Goal: Task Accomplishment & Management: Complete application form

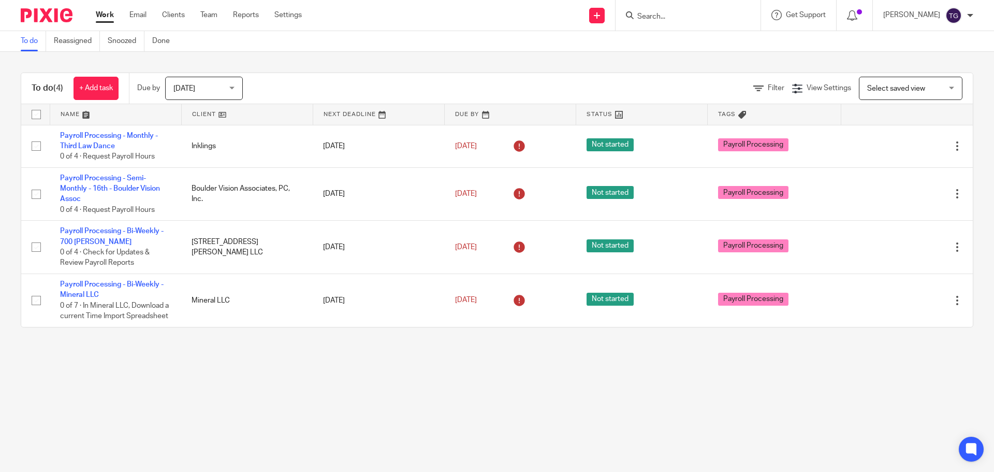
click at [655, 13] on input "Search" at bounding box center [682, 16] width 93 height 9
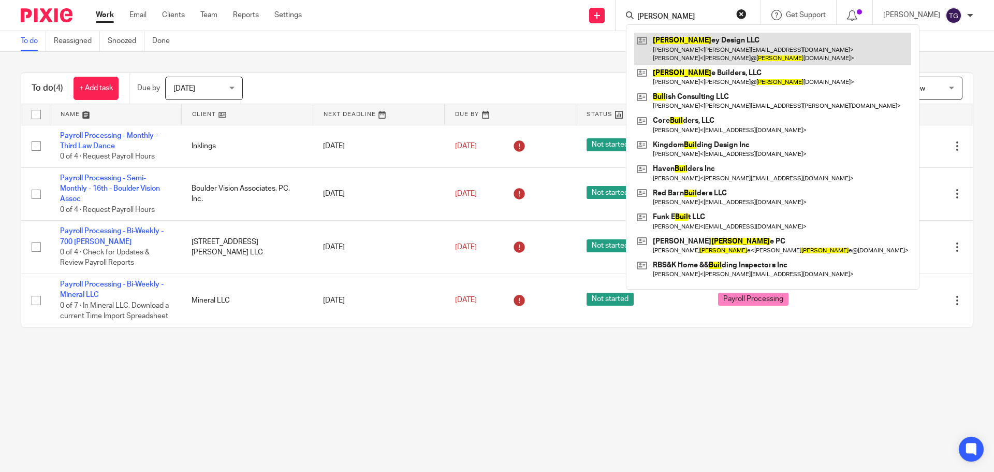
type input "burl"
click at [720, 52] on link at bounding box center [772, 49] width 277 height 32
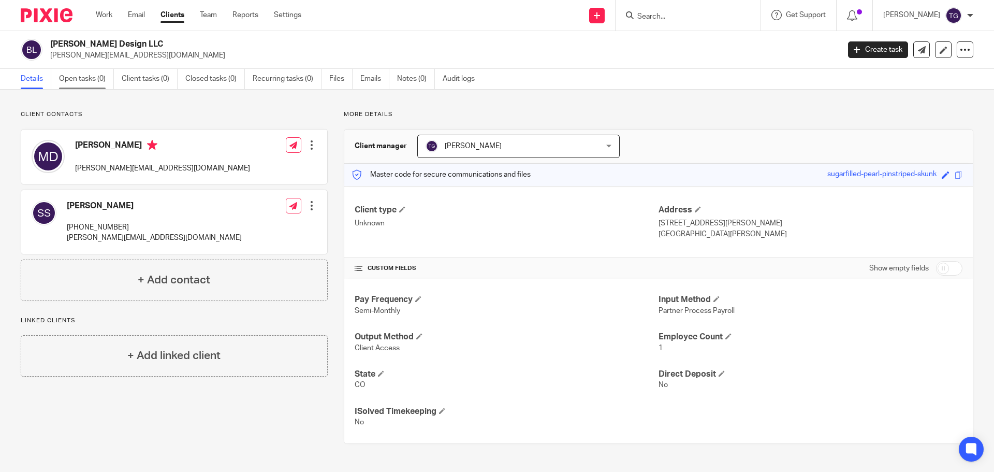
click at [74, 79] on link "Open tasks (0)" at bounding box center [86, 79] width 55 height 20
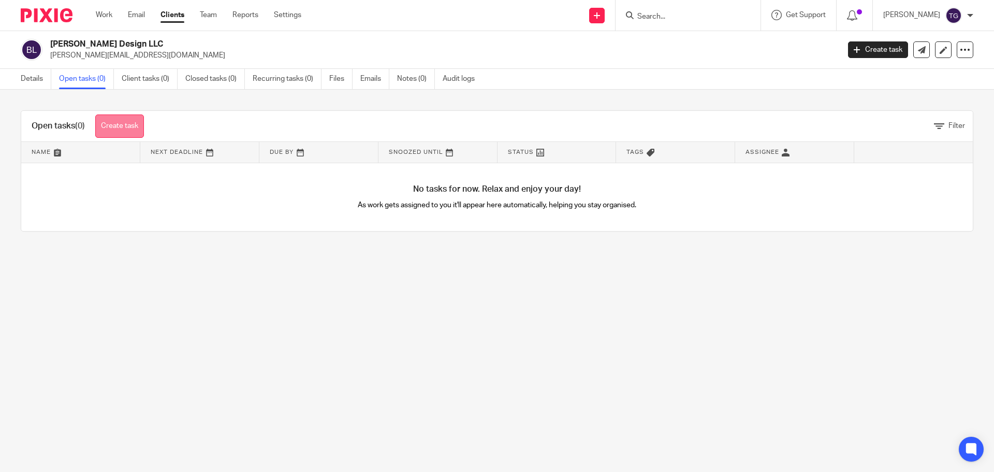
click at [111, 126] on link "Create task" at bounding box center [119, 125] width 49 height 23
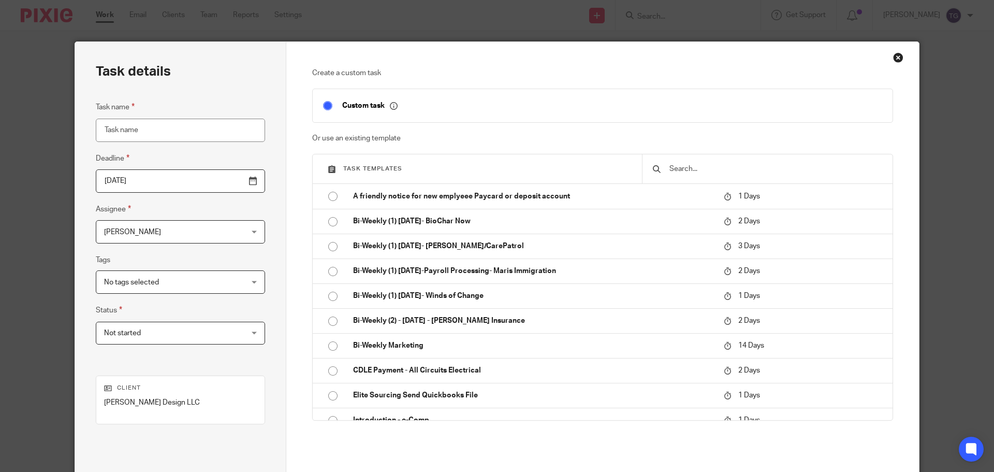
click at [166, 133] on input "Task name" at bounding box center [180, 130] width 169 height 23
click at [678, 159] on div at bounding box center [767, 168] width 251 height 29
click at [680, 165] on input "text" at bounding box center [775, 168] width 214 height 11
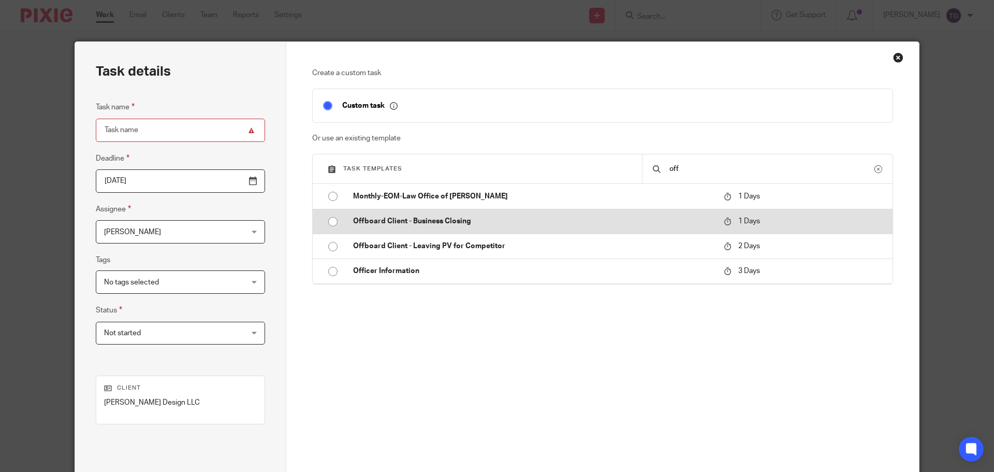
type input "off"
click at [336, 224] on input "radio" at bounding box center [333, 222] width 20 height 20
type input "2025-09-15"
type input "Offboard Client - Business Closing"
checkbox input "false"
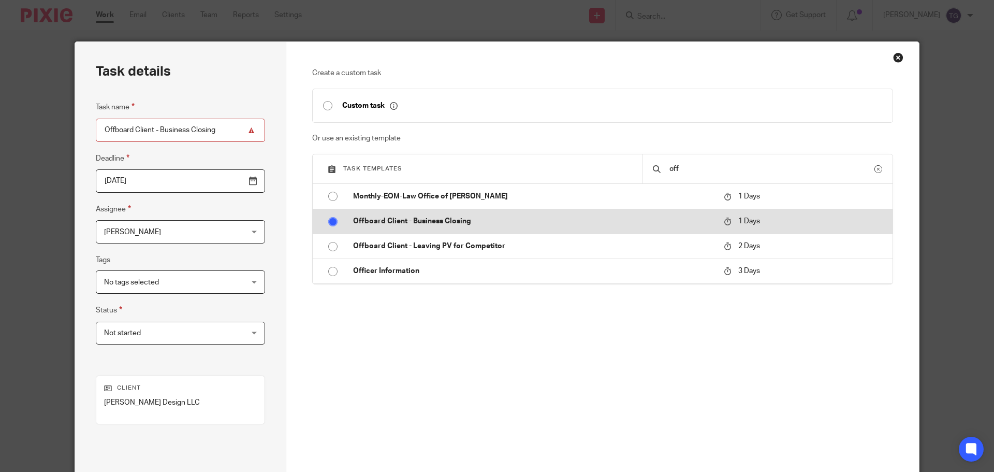
radio input "false"
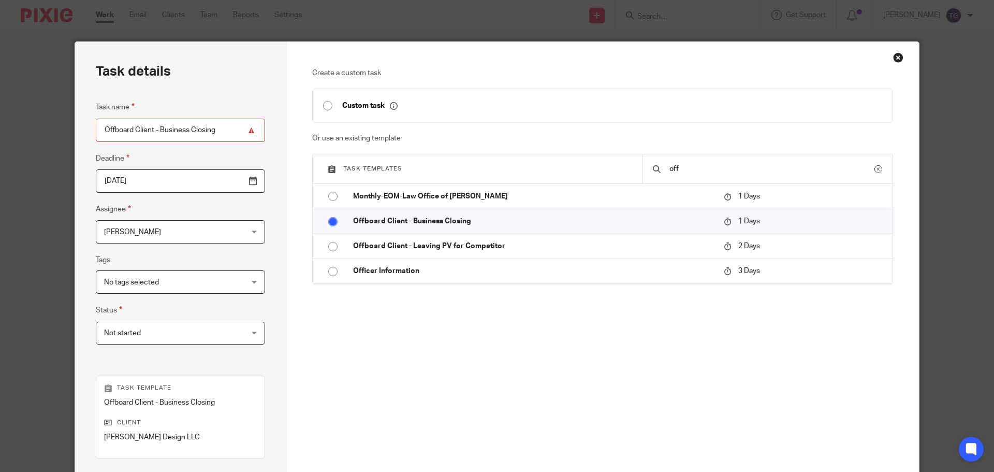
drag, startPoint x: 138, startPoint y: 132, endPoint x: 159, endPoint y: 133, distance: 21.3
drag, startPoint x: 159, startPoint y: 133, endPoint x: 244, endPoint y: 121, distance: 85.2
click at [244, 122] on div "Task details Task name Offboard Client - Business Closing Deadline 2025-09-15 A…" at bounding box center [180, 306] width 211 height 528
click at [218, 123] on input "Offboard Client - Business Closing" at bounding box center [180, 130] width 169 height 23
drag, startPoint x: 211, startPoint y: 128, endPoint x: 156, endPoint y: 130, distance: 54.4
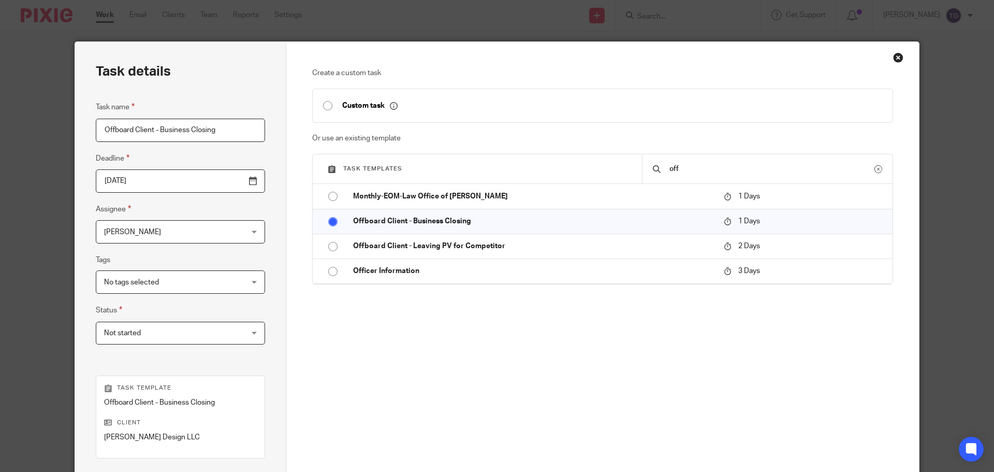
click at [156, 130] on input "Offboard Client - Business Closing" at bounding box center [180, 130] width 169 height 23
type input "Offboard Client - No Employees"
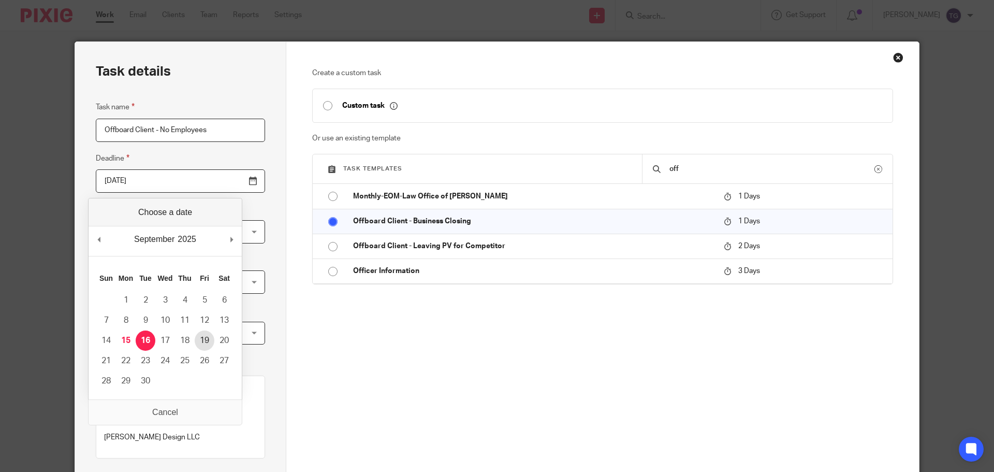
type input "2025-09-18"
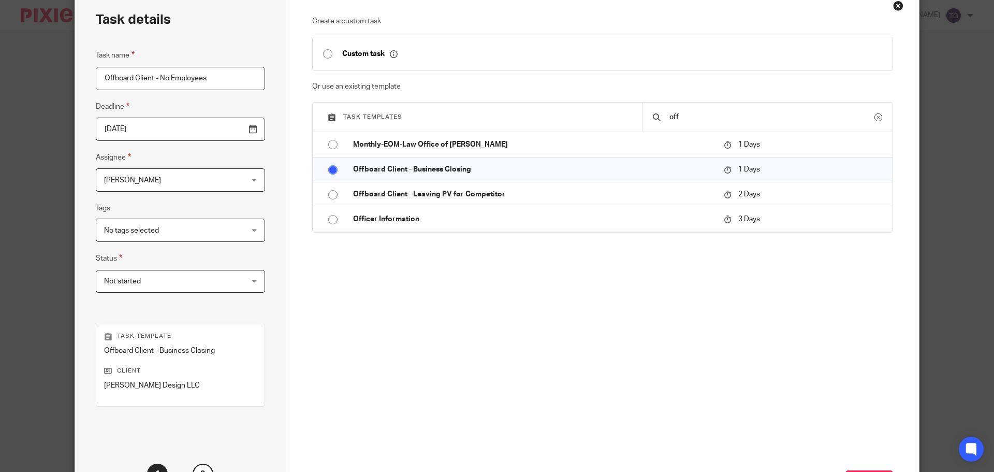
scroll to position [140, 0]
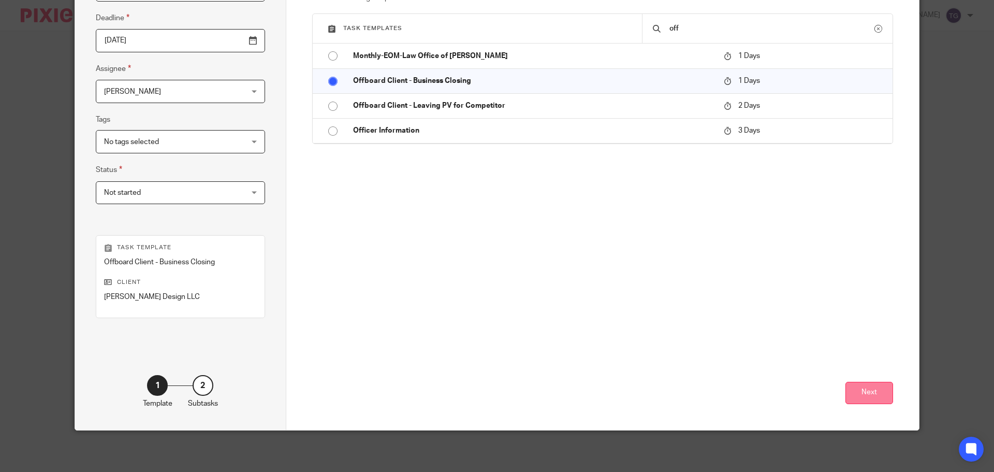
click at [864, 388] on button "Next" at bounding box center [870, 393] width 48 height 22
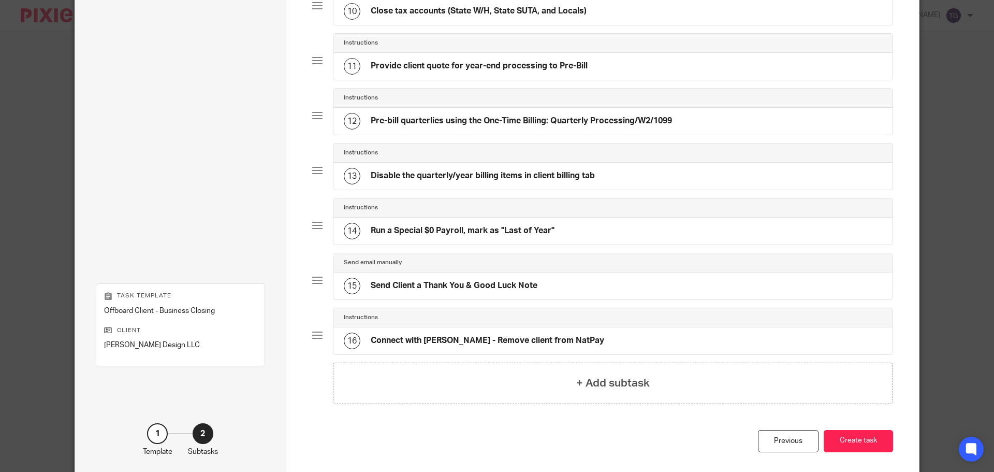
scroll to position [659, 0]
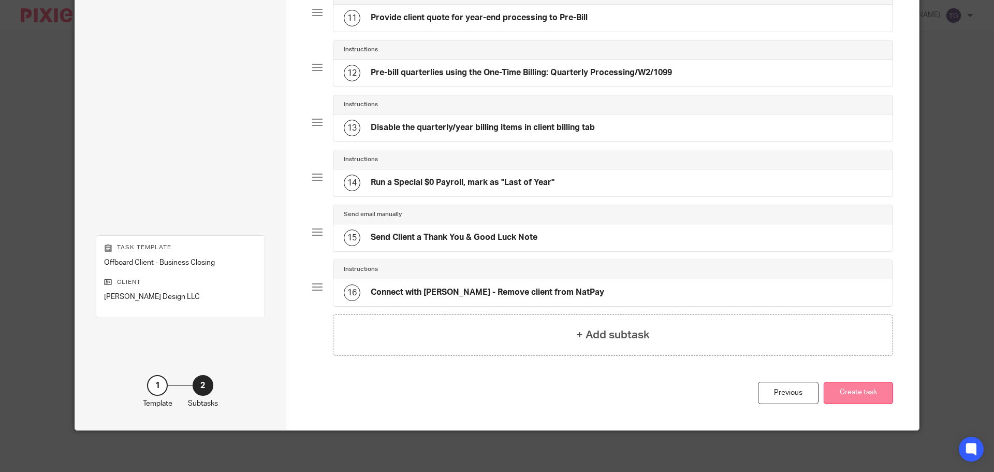
click at [867, 388] on button "Create task" at bounding box center [858, 393] width 69 height 22
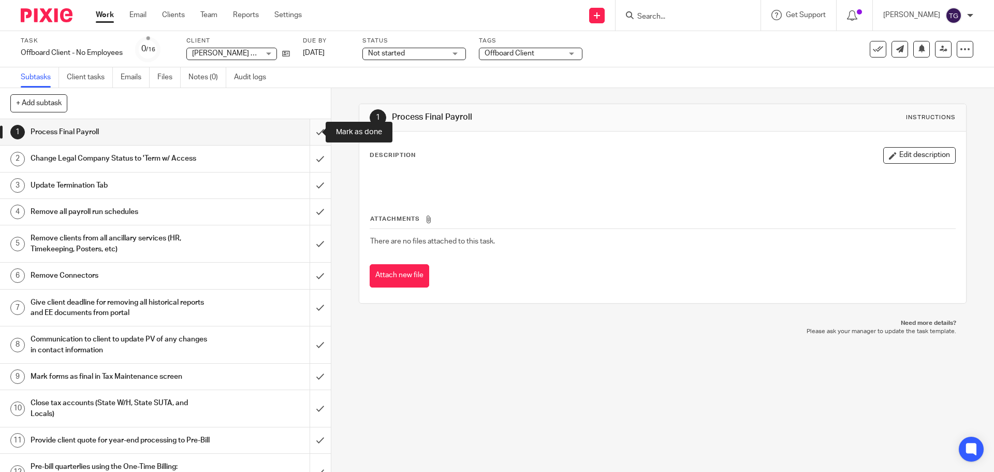
click at [302, 134] on input "submit" at bounding box center [165, 132] width 331 height 26
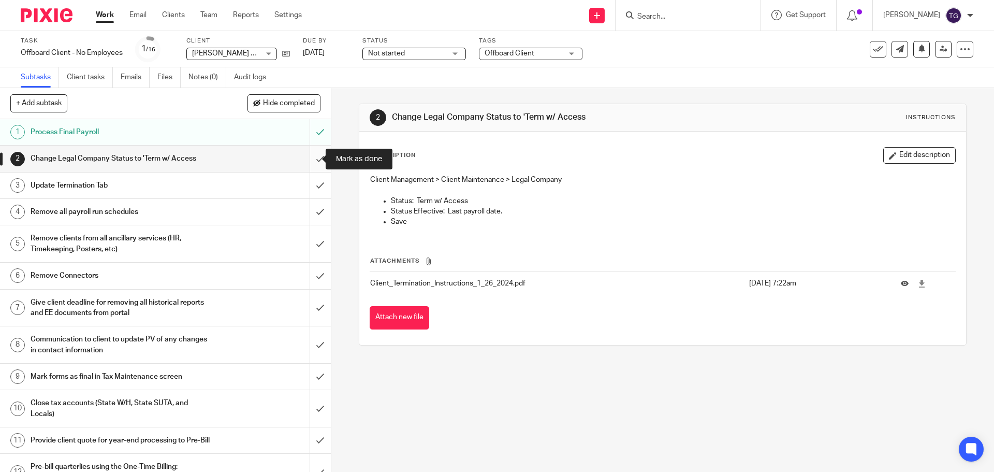
click at [307, 161] on input "submit" at bounding box center [165, 158] width 331 height 26
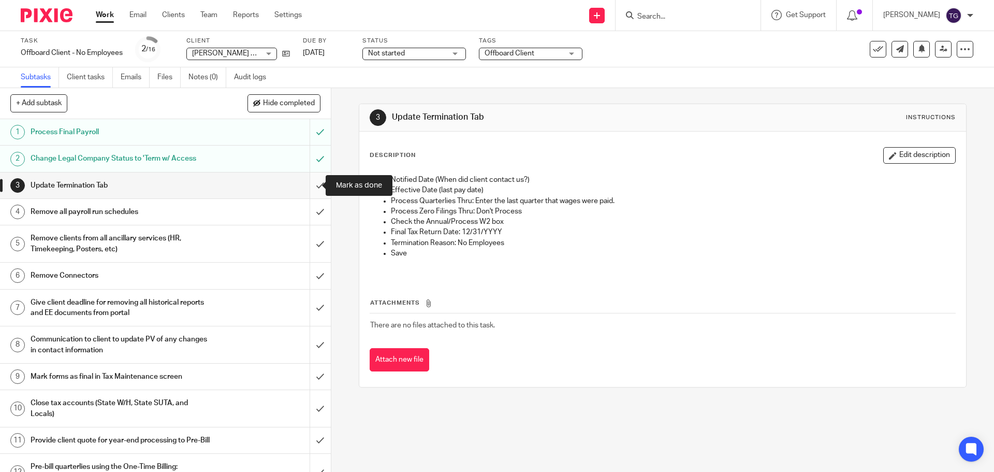
click at [310, 185] on input "submit" at bounding box center [165, 185] width 331 height 26
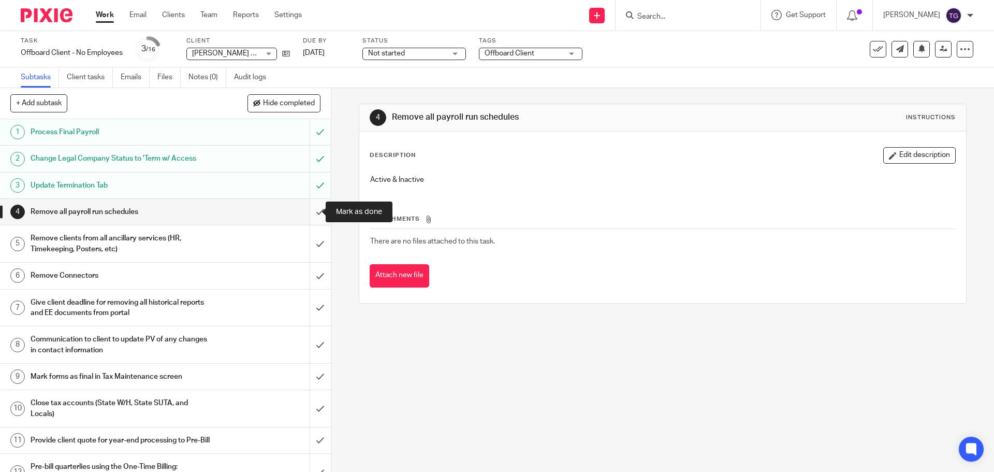
click at [304, 215] on input "submit" at bounding box center [165, 212] width 331 height 26
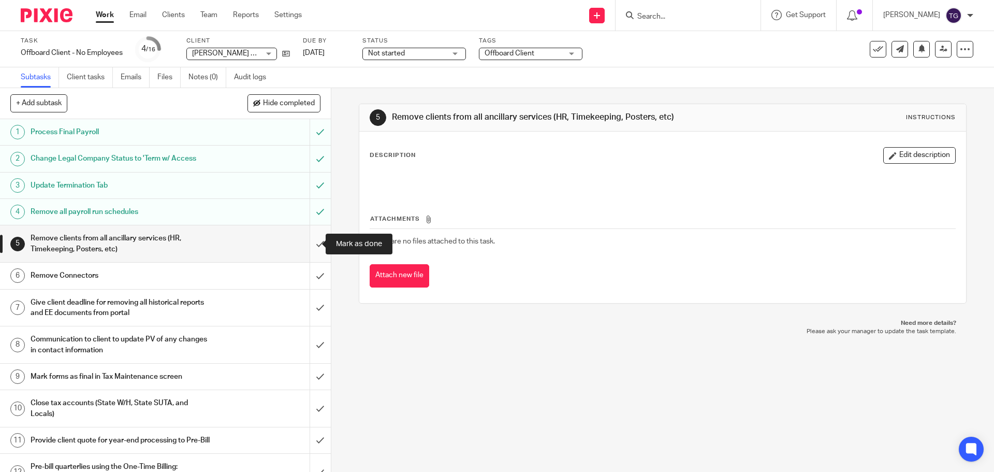
click at [310, 244] on input "submit" at bounding box center [165, 243] width 331 height 37
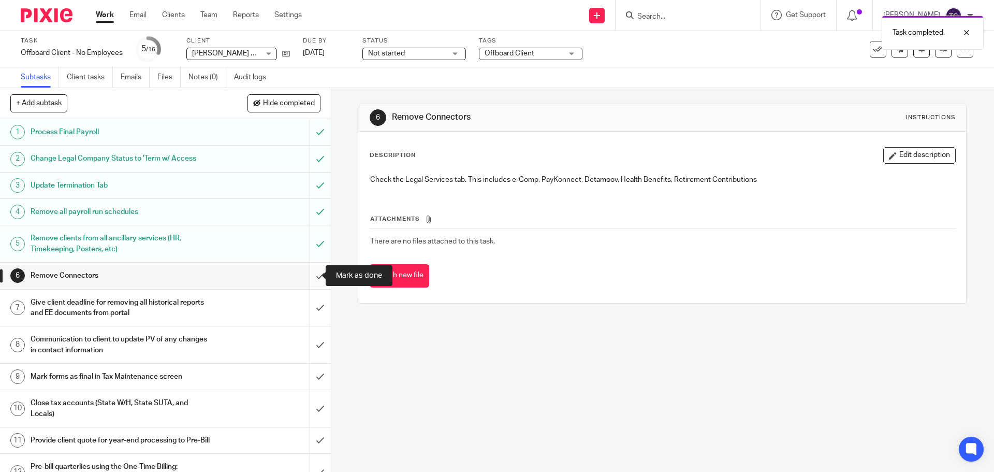
click at [305, 279] on input "submit" at bounding box center [165, 276] width 331 height 26
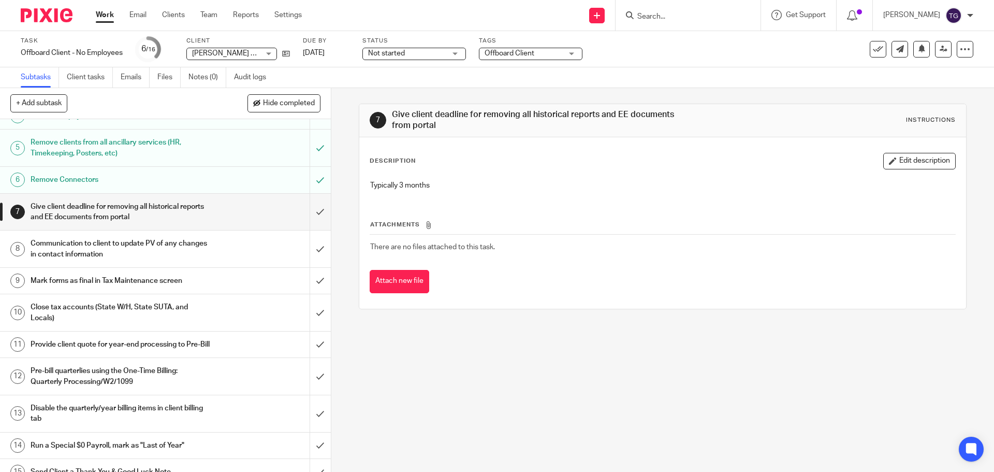
scroll to position [104, 0]
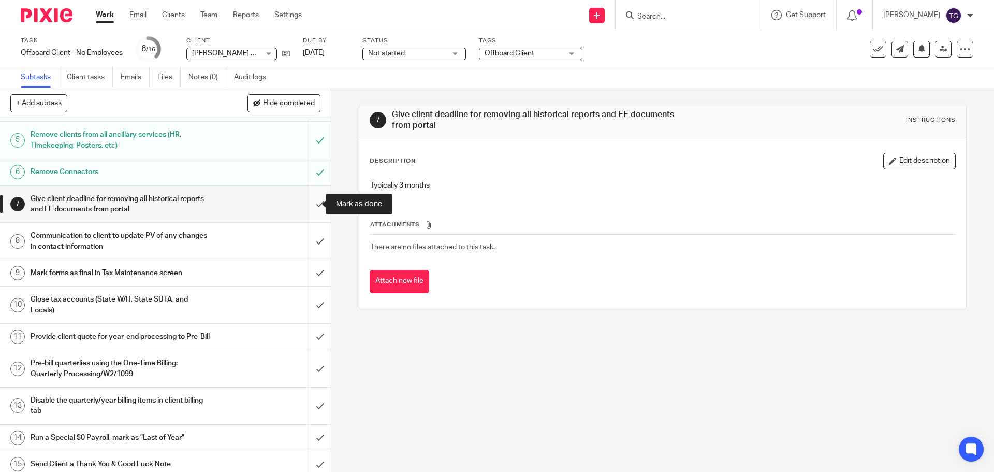
click at [306, 205] on input "submit" at bounding box center [165, 204] width 331 height 37
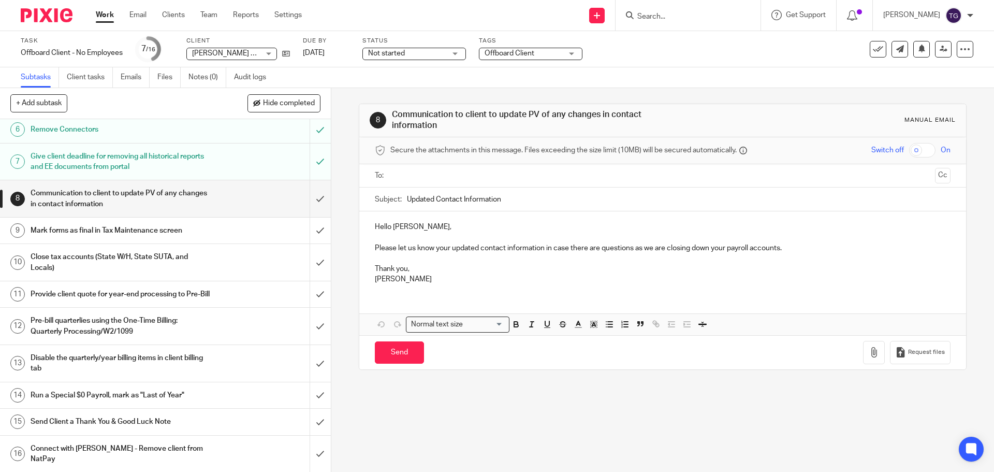
scroll to position [147, 0]
click at [304, 206] on input "submit" at bounding box center [165, 198] width 331 height 37
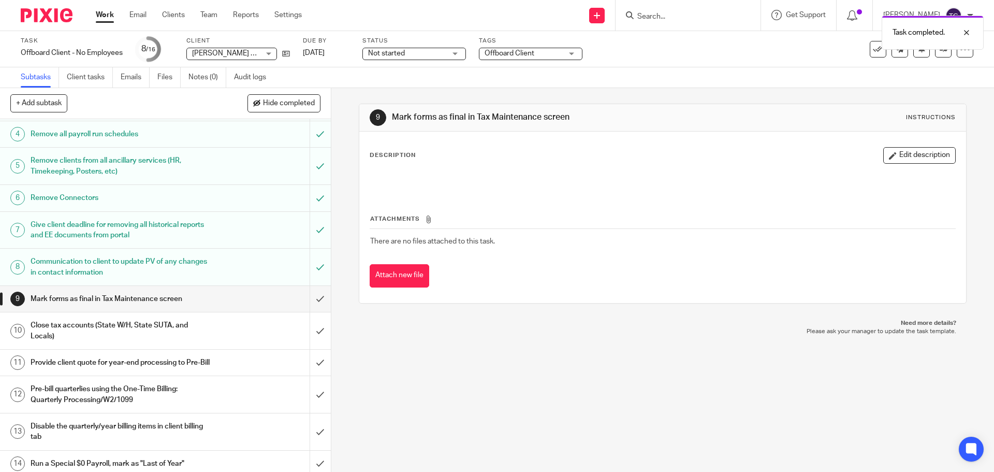
scroll to position [147, 0]
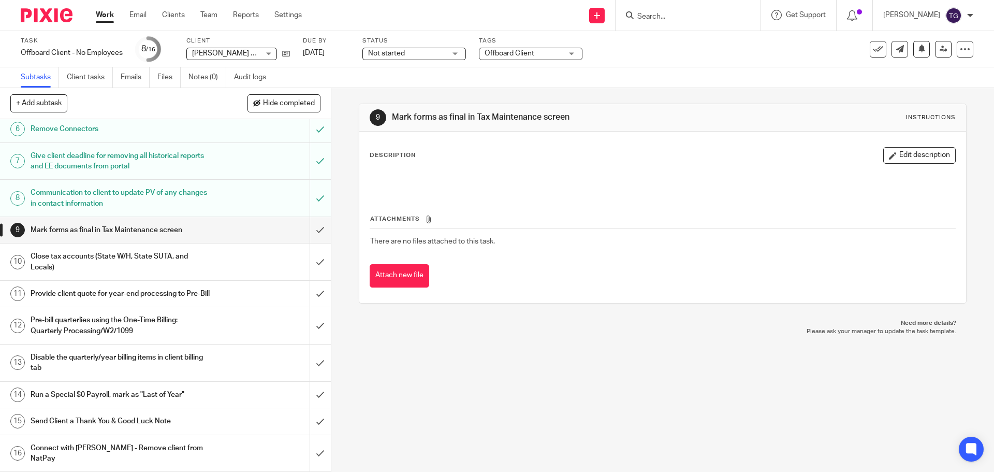
click at [428, 152] on div "Description Edit description" at bounding box center [663, 155] width 586 height 17
click at [424, 155] on div "Description Edit description" at bounding box center [663, 155] width 586 height 17
click at [313, 236] on input "submit" at bounding box center [165, 230] width 331 height 26
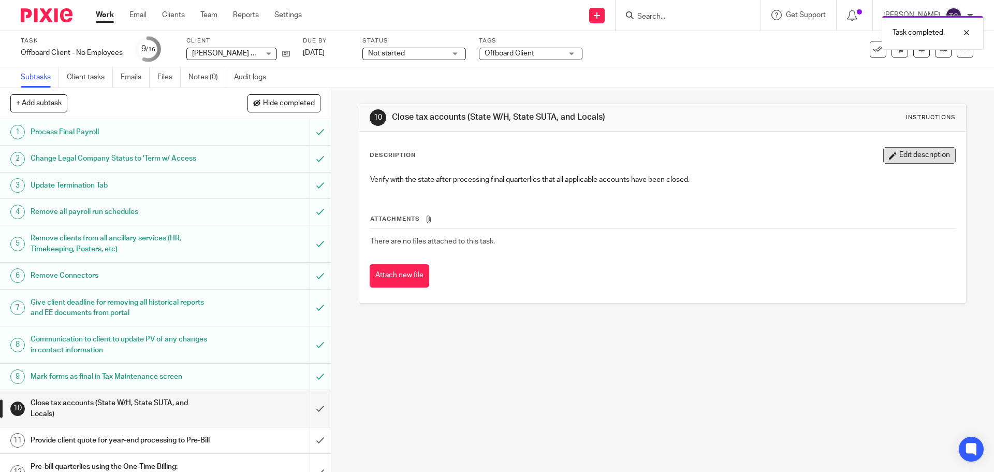
click at [923, 157] on button "Edit description" at bounding box center [919, 155] width 72 height 17
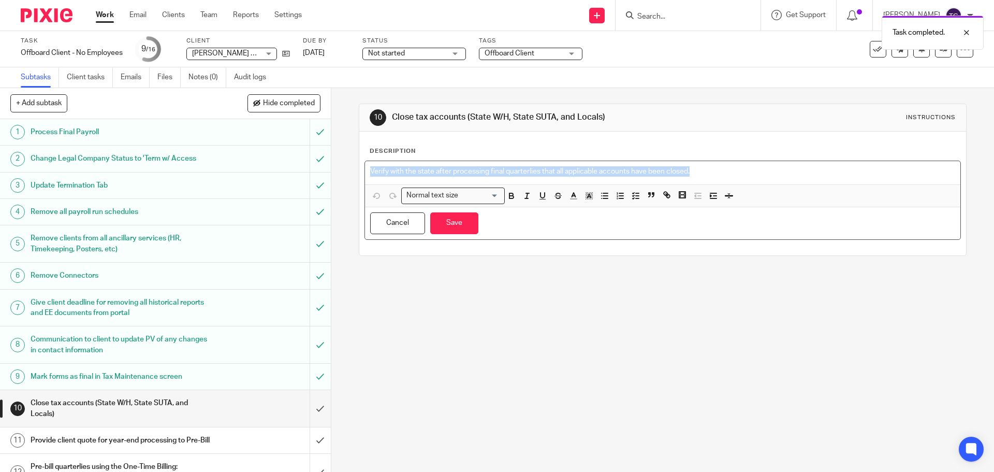
drag, startPoint x: 758, startPoint y: 165, endPoint x: 255, endPoint y: 140, distance: 503.9
click at [250, 149] on div "+ Add subtask Hide completed Cancel + Add 1 Process Final Payroll 2 Change Lega…" at bounding box center [497, 280] width 994 height 384
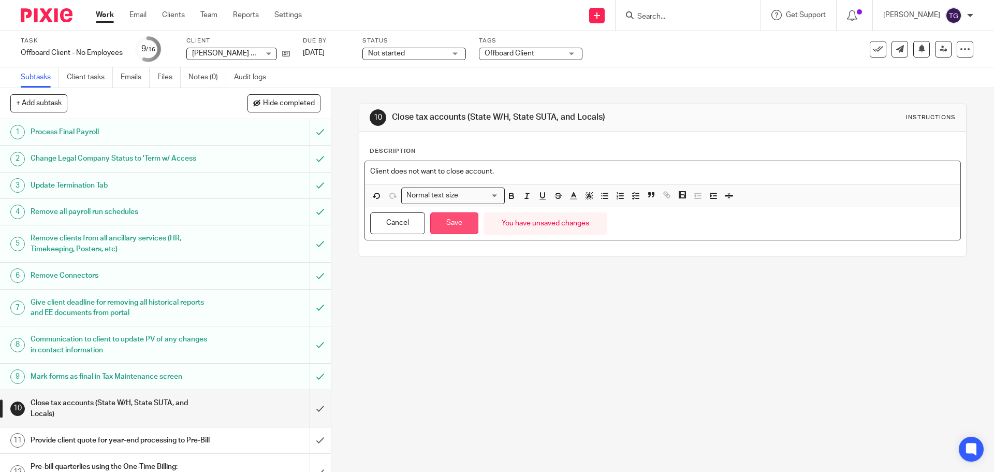
click at [451, 218] on button "Save" at bounding box center [454, 223] width 48 height 22
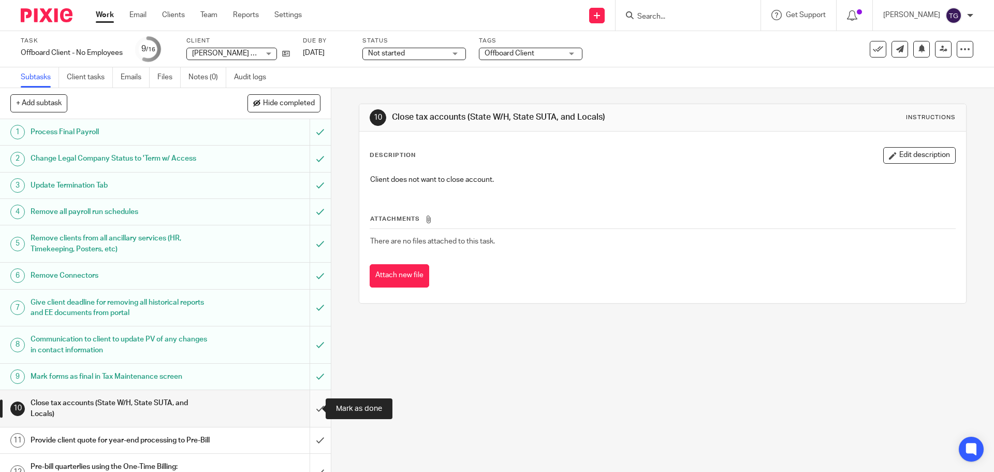
click at [312, 404] on input "submit" at bounding box center [165, 408] width 331 height 37
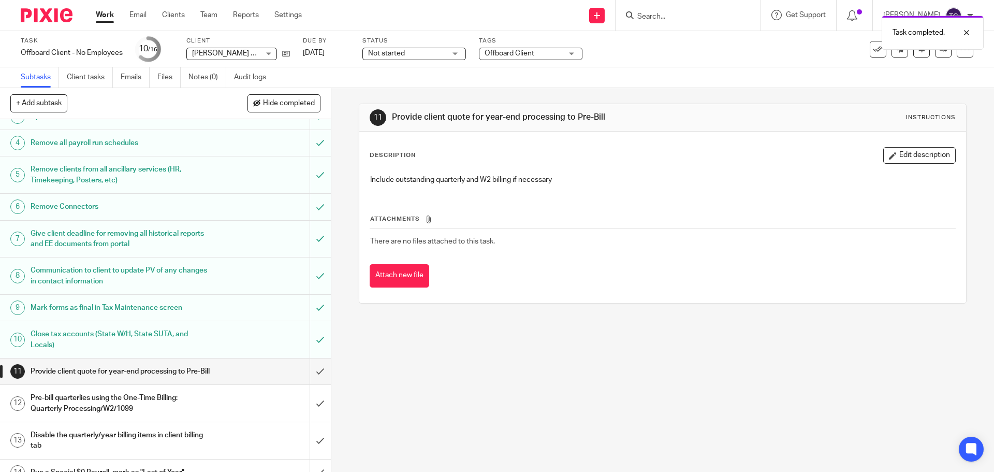
scroll to position [147, 0]
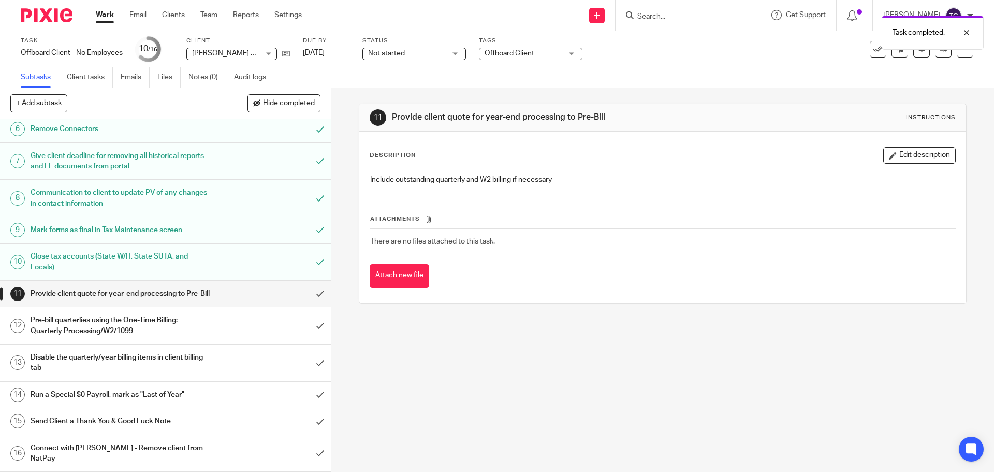
click at [218, 269] on div "Close tax accounts (State W/H, State SUTA, and Locals)" at bounding box center [165, 262] width 269 height 26
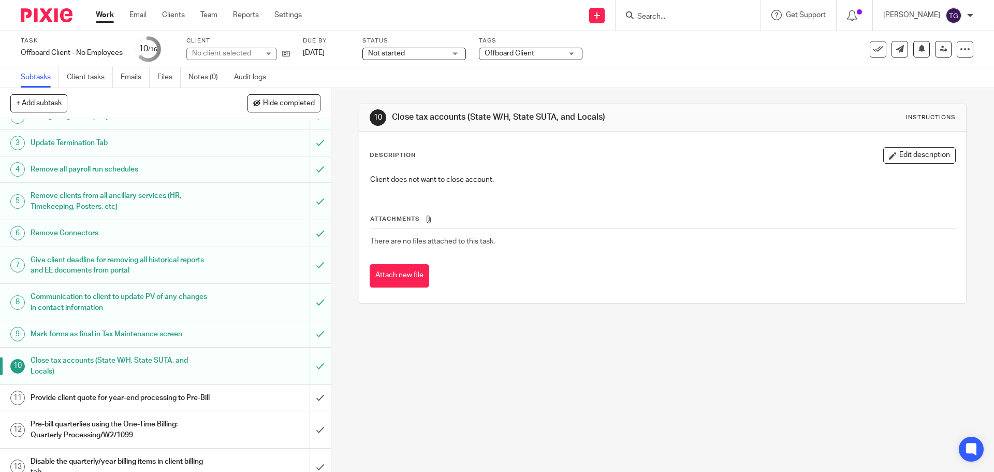
scroll to position [147, 0]
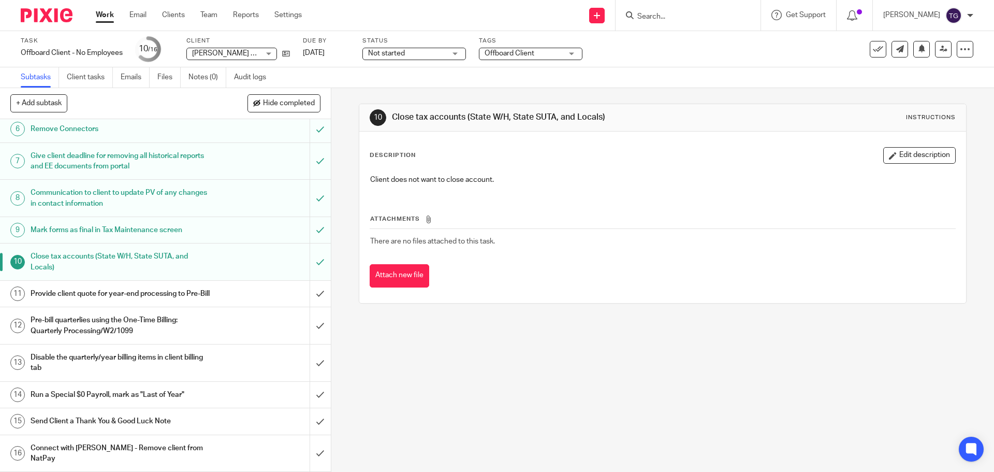
click at [192, 300] on h1 "Provide client quote for year-end processing to Pre-Bill" at bounding box center [120, 294] width 179 height 16
click at [317, 303] on input "submit" at bounding box center [165, 294] width 331 height 26
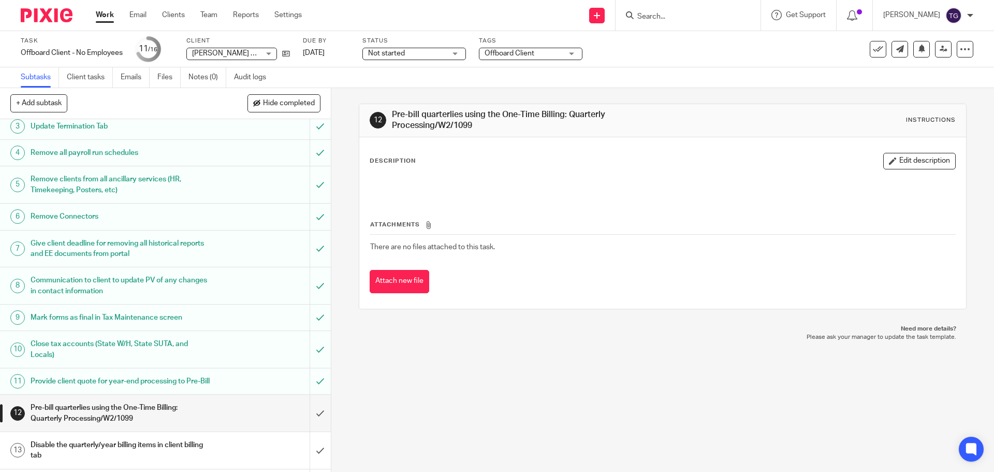
scroll to position [147, 0]
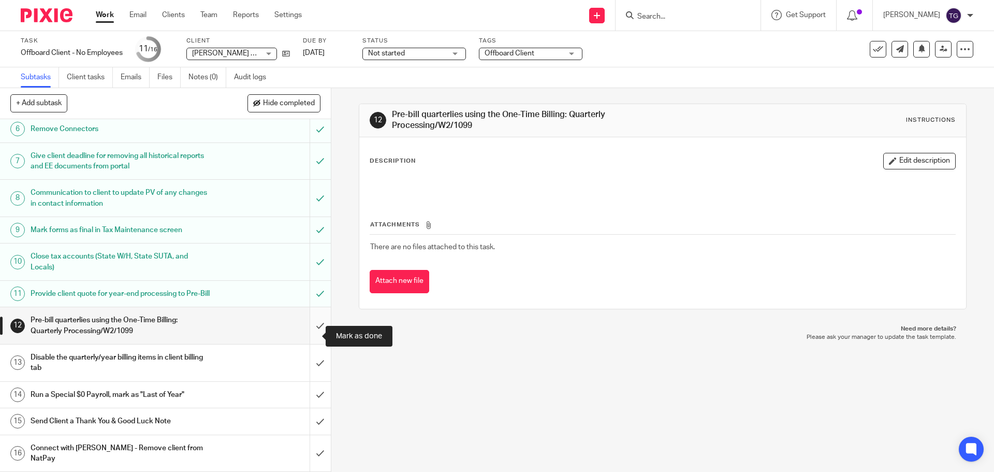
click at [308, 336] on input "submit" at bounding box center [165, 325] width 331 height 37
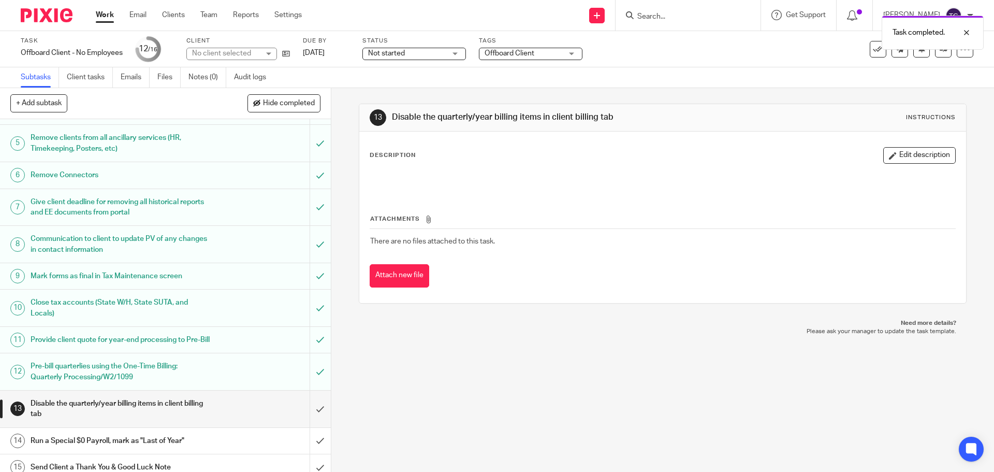
scroll to position [147, 0]
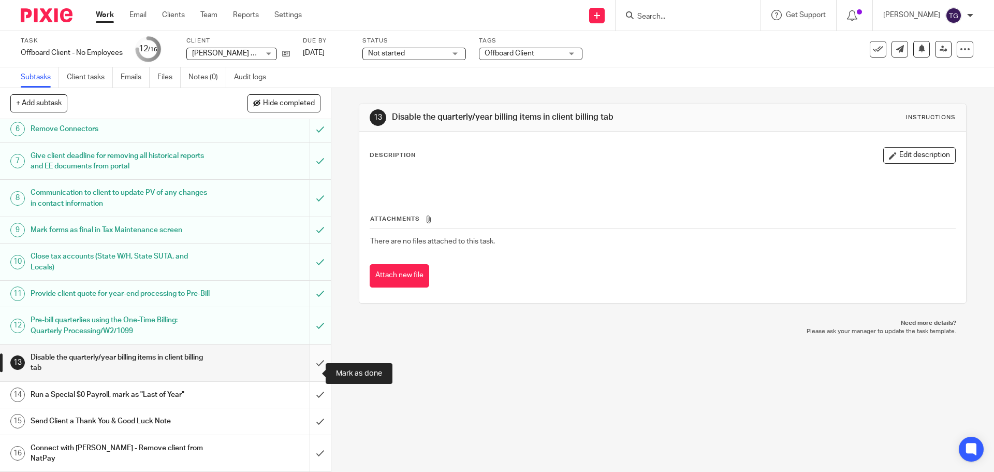
click at [311, 377] on input "submit" at bounding box center [165, 362] width 331 height 37
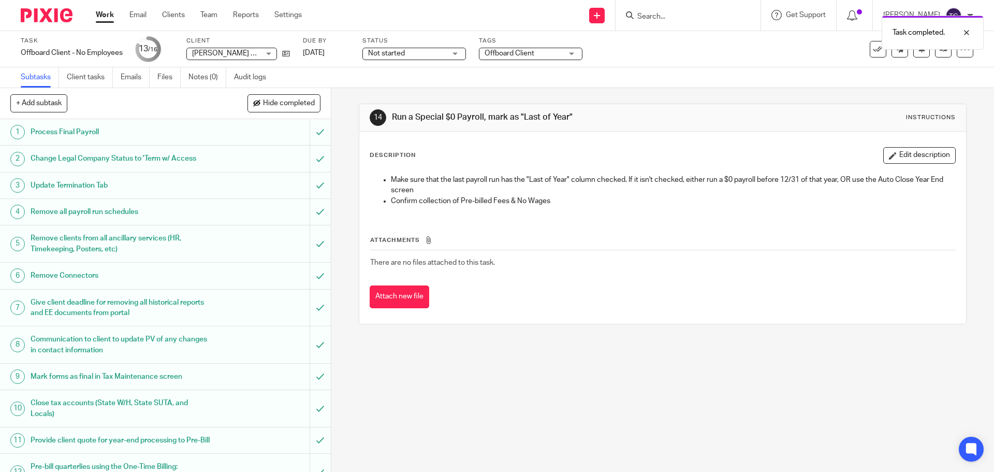
scroll to position [147, 0]
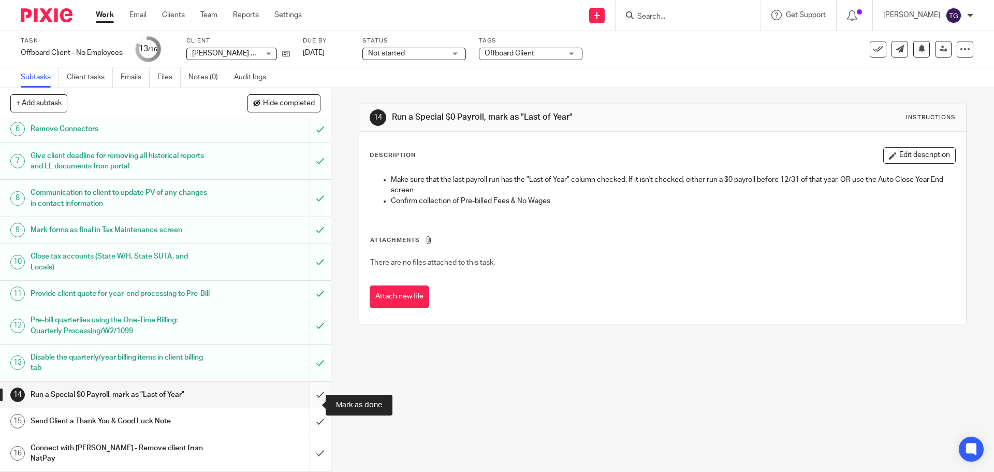
click at [312, 403] on input "submit" at bounding box center [165, 395] width 331 height 26
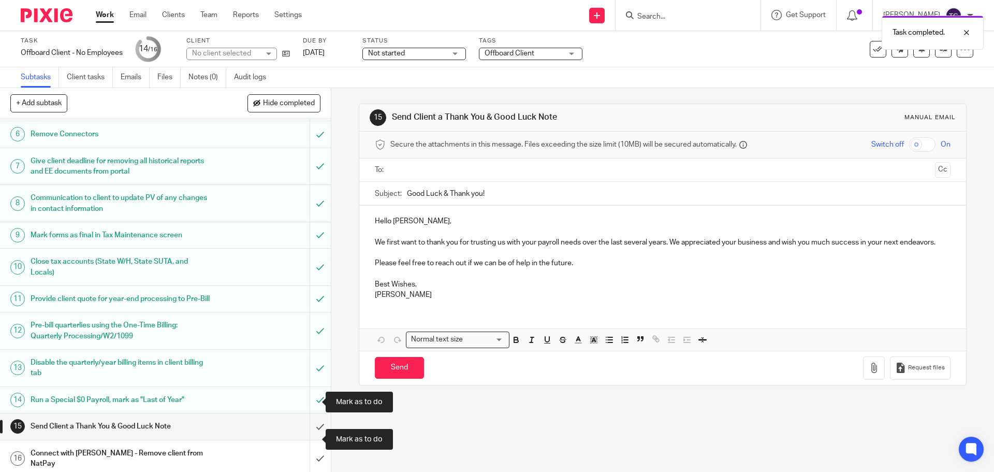
scroll to position [147, 0]
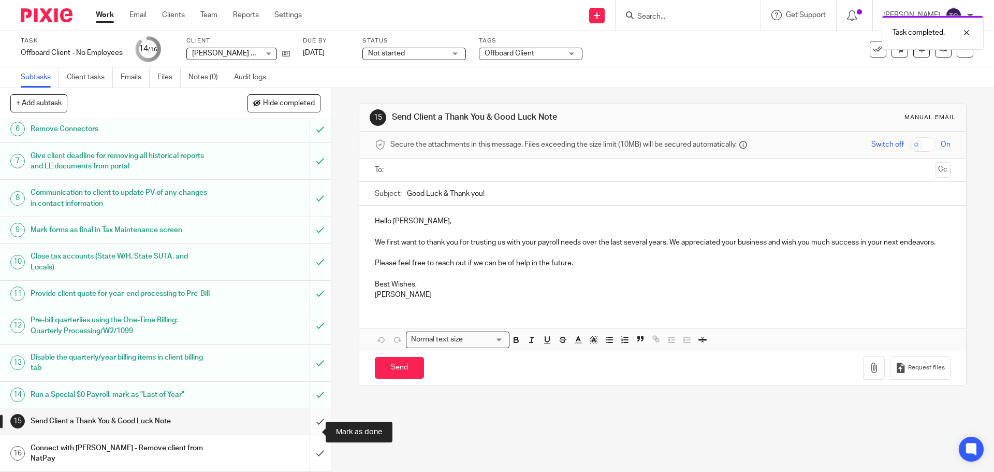
click at [305, 434] on input "submit" at bounding box center [165, 421] width 331 height 26
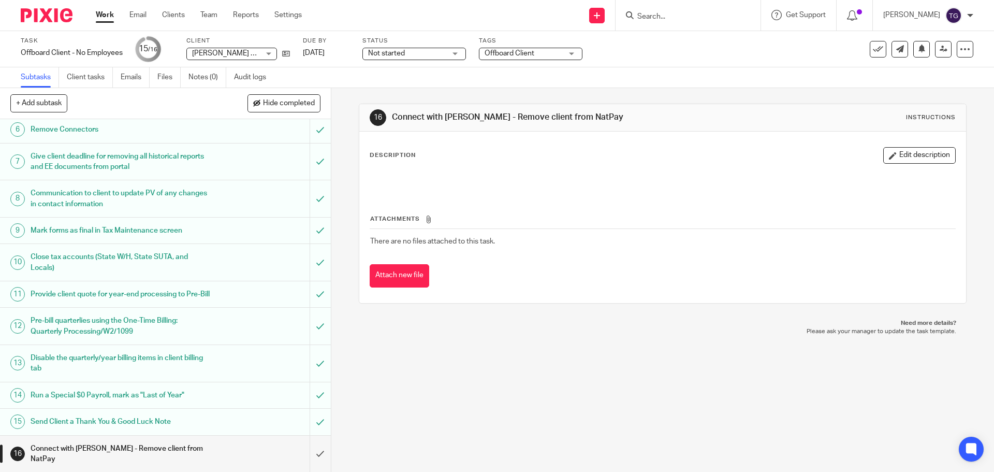
scroll to position [147, 0]
